Goal: Register for event/course

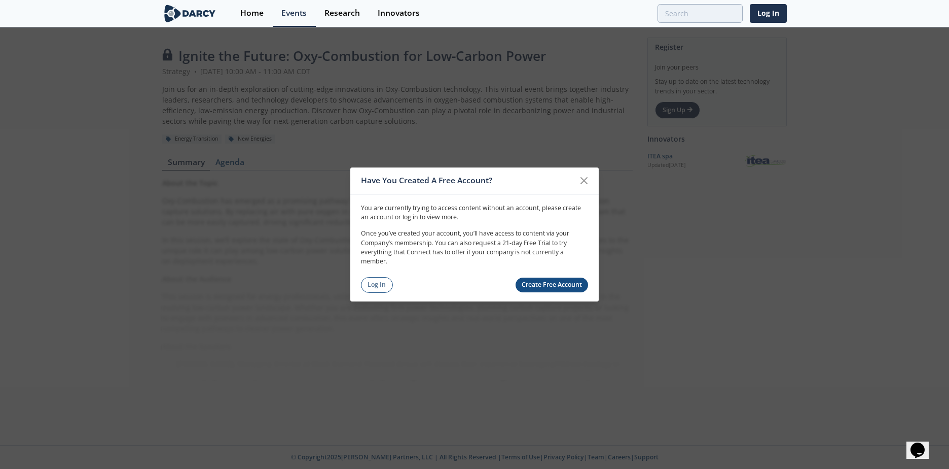
click at [565, 288] on link "Create Free Account" at bounding box center [552, 284] width 73 height 15
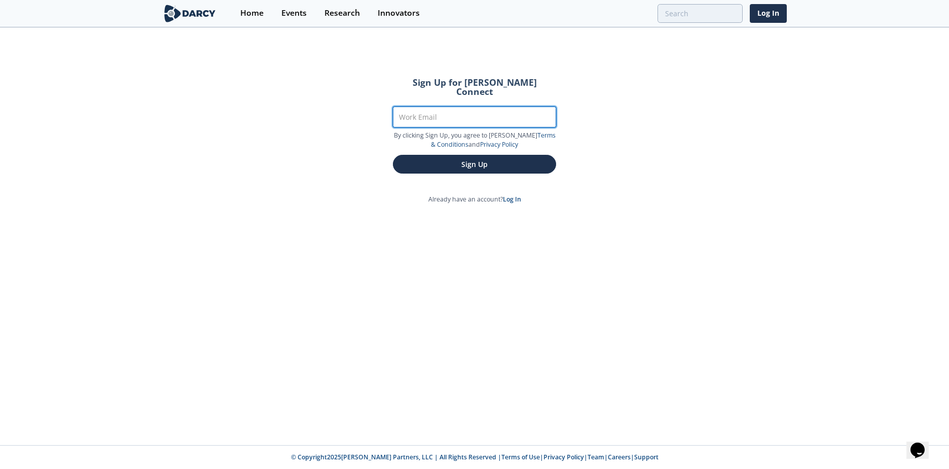
click at [429, 107] on input "Work Email" at bounding box center [474, 117] width 163 height 21
type input "[PERSON_NAME][EMAIL_ADDRESS][PERSON_NAME][DOMAIN_NAME]"
click at [393, 155] on button "Sign Up" at bounding box center [474, 164] width 163 height 19
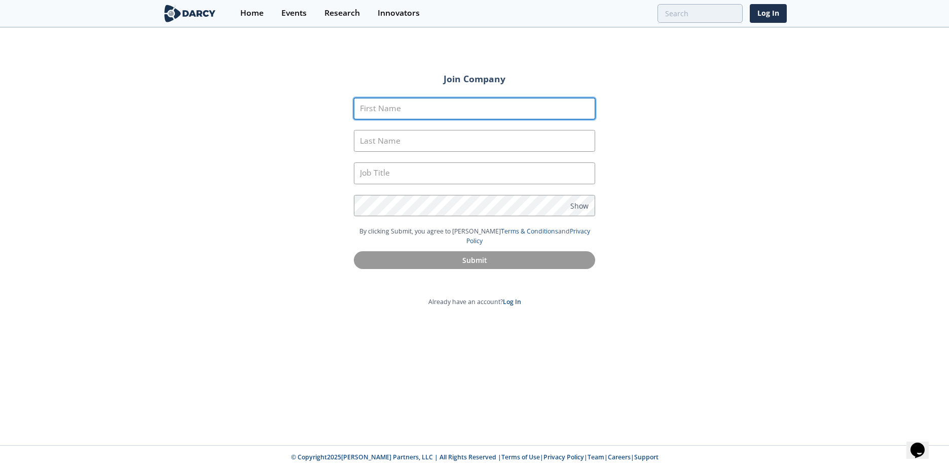
click at [428, 107] on input "First Name" at bounding box center [474, 109] width 241 height 22
type input "[PERSON_NAME]"
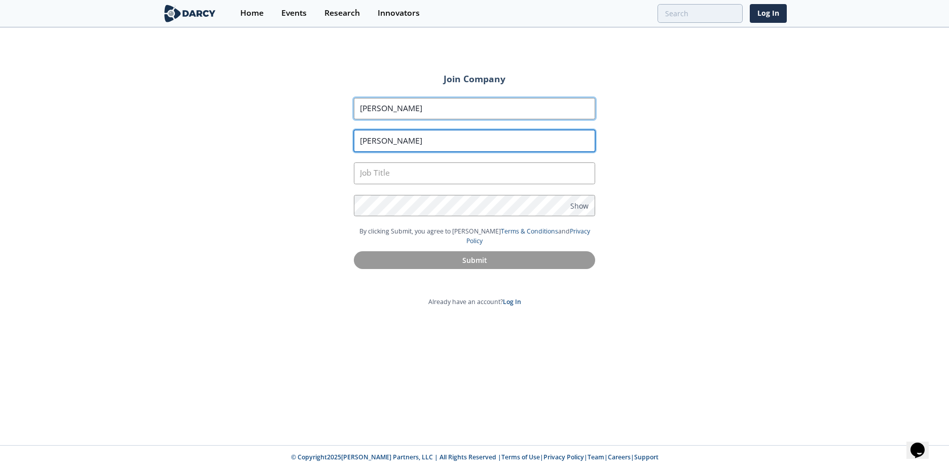
type input "[PERSON_NAME]"
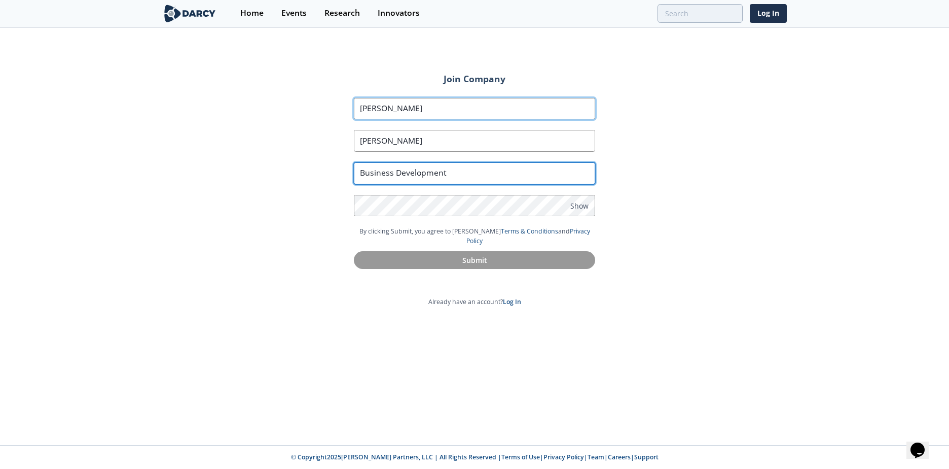
type input "Business Development"
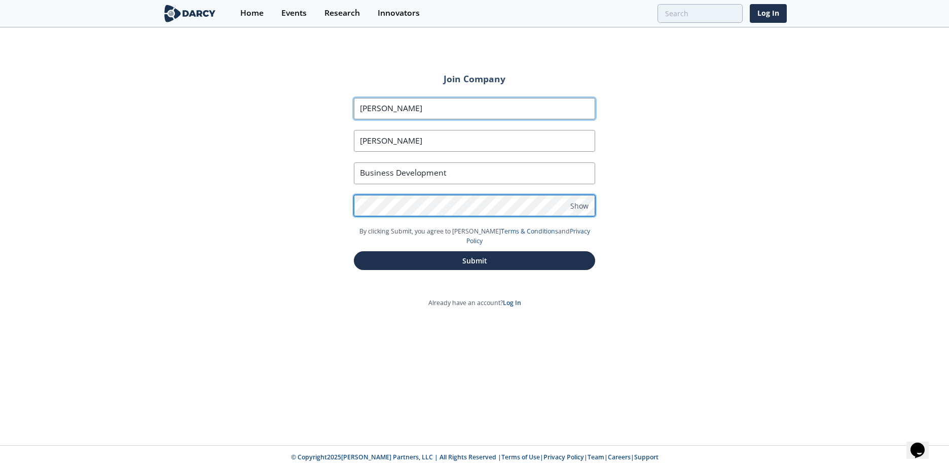
click at [354, 251] on button "Submit" at bounding box center [474, 260] width 241 height 19
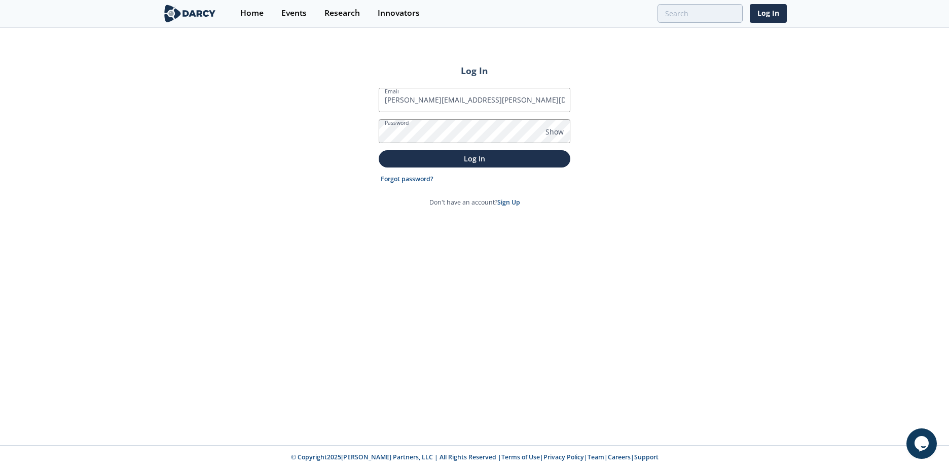
click at [379, 150] on button "Log In" at bounding box center [475, 158] width 192 height 17
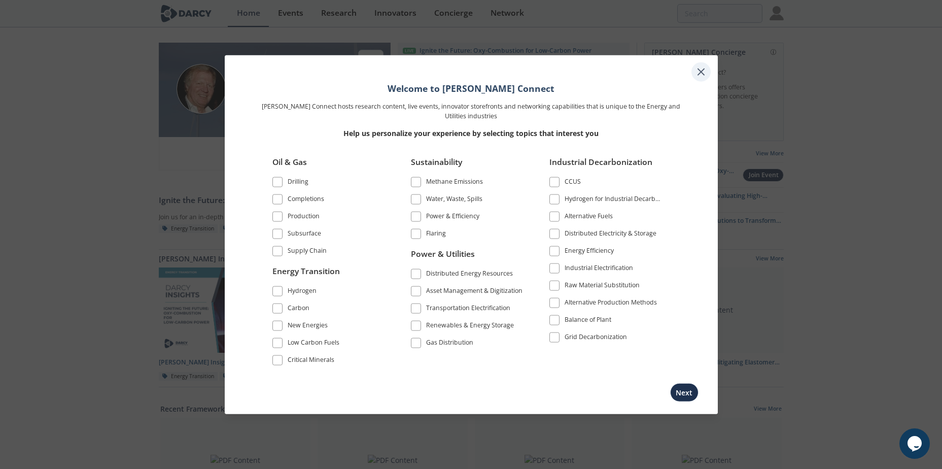
click at [700, 71] on icon at bounding box center [701, 72] width 12 height 12
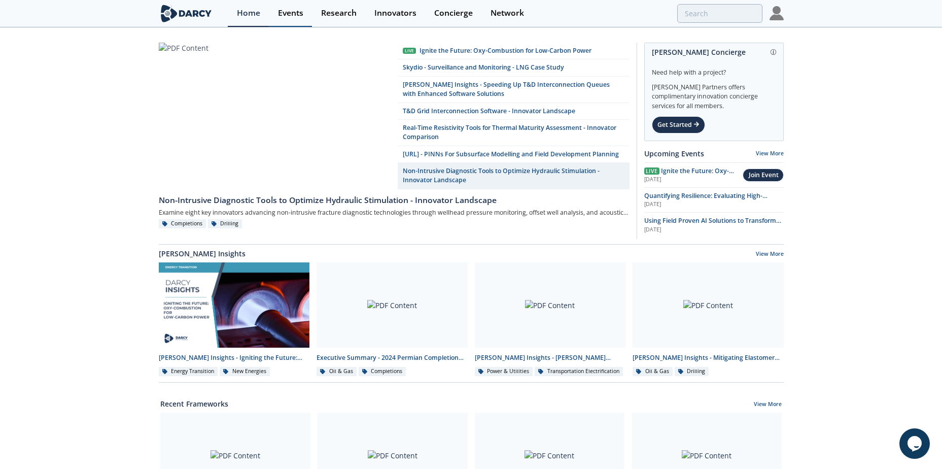
click at [278, 14] on div "Events" at bounding box center [290, 13] width 25 height 8
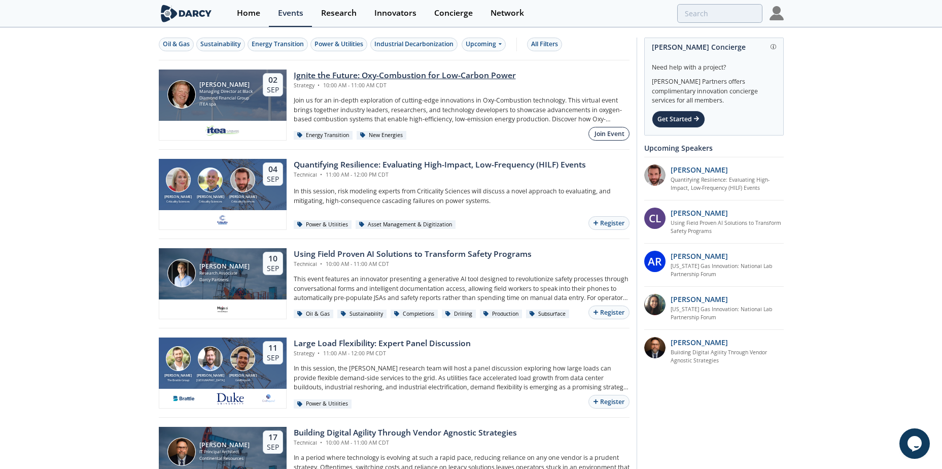
click at [610, 134] on div "Join Event" at bounding box center [609, 133] width 30 height 9
